Goal: Transaction & Acquisition: Purchase product/service

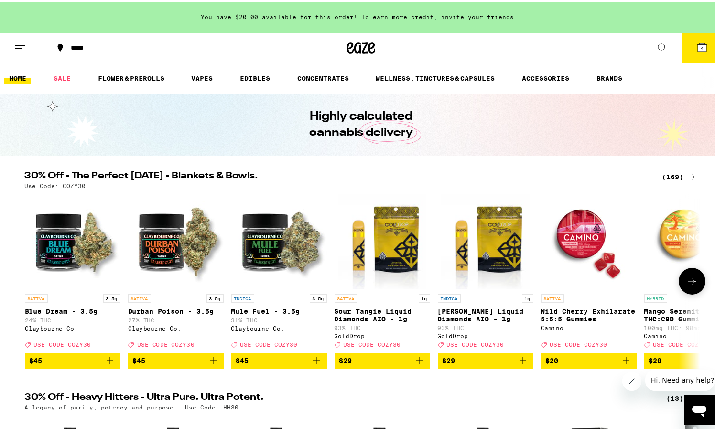
click at [582, 245] on img "Open page for Wild Cherry Exhilarate 5:5:5 Gummies from Camino" at bounding box center [589, 240] width 96 height 96
